Goal: Information Seeking & Learning: Learn about a topic

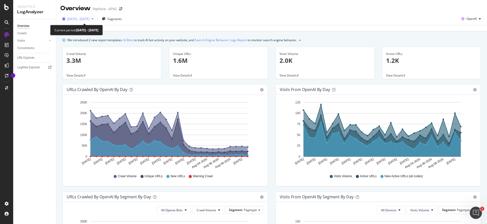
click at [96, 21] on div "[DATE] - [DATE]" at bounding box center [77, 19] width 35 height 8
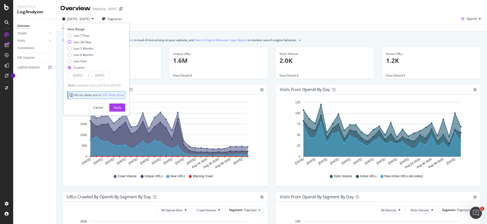
click at [80, 40] on div "Last 28 Days" at bounding box center [83, 42] width 18 height 4
type input "[DATE]"
click at [119, 107] on button "Apply" at bounding box center [117, 107] width 16 height 8
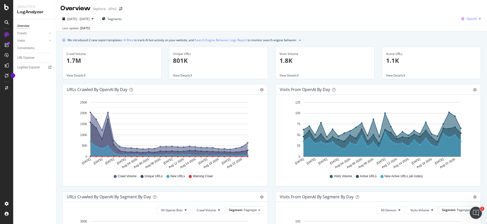
click at [480, 15] on div "OpenAI" at bounding box center [471, 19] width 24 height 8
click at [470, 59] on span "Other AI Bots" at bounding box center [472, 57] width 19 height 5
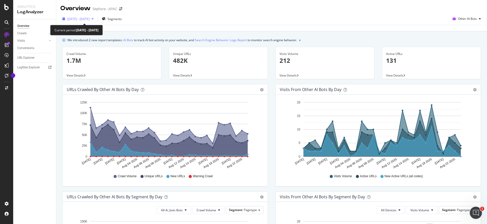
click at [94, 18] on icon "button" at bounding box center [93, 18] width 2 height 3
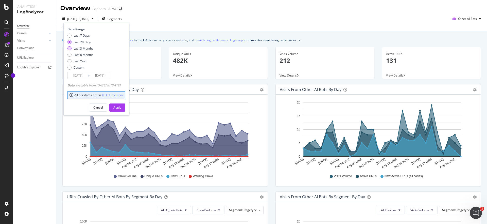
click at [89, 50] on div "Last 3 Months" at bounding box center [84, 48] width 20 height 4
type input "[DATE]"
click at [121, 108] on div "Apply" at bounding box center [117, 107] width 8 height 4
